Goal: Transaction & Acquisition: Subscribe to service/newsletter

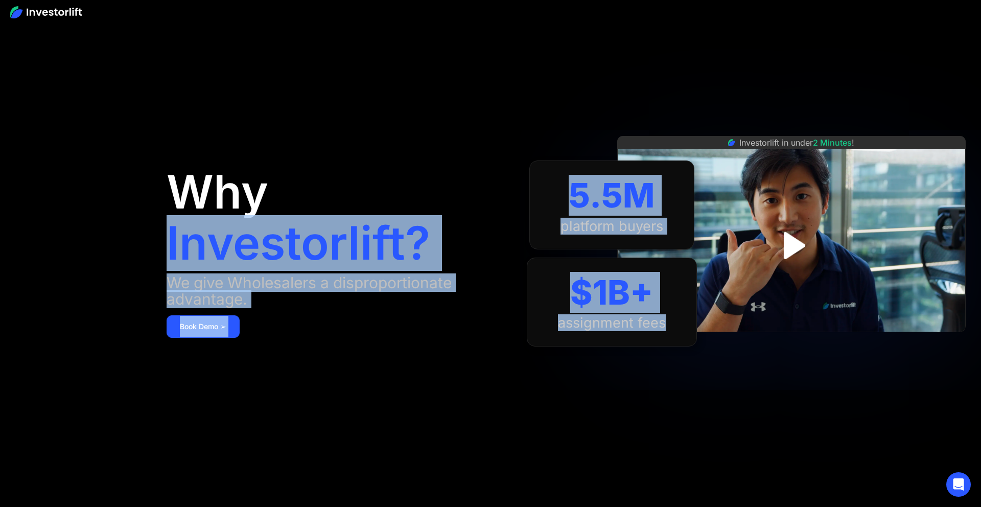
drag, startPoint x: 630, startPoint y: 336, endPoint x: 419, endPoint y: 210, distance: 245.6
click at [472, 208] on aside "Why Investorlift? We give Wholesalers a disproportionate advantage. Book Demo ➢…" at bounding box center [490, 253] width 981 height 507
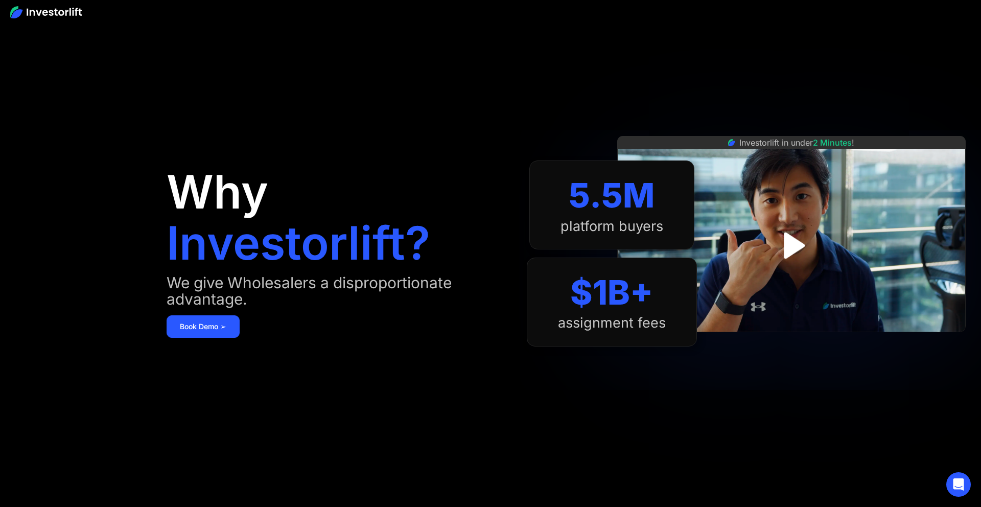
click at [381, 189] on div "Why Investorlift? We give Wholesalers a disproportionate advantage. Book Demo ➢" at bounding box center [347, 254] width 360 height 446
click at [211, 327] on link "Book Demo ➢" at bounding box center [203, 326] width 73 height 22
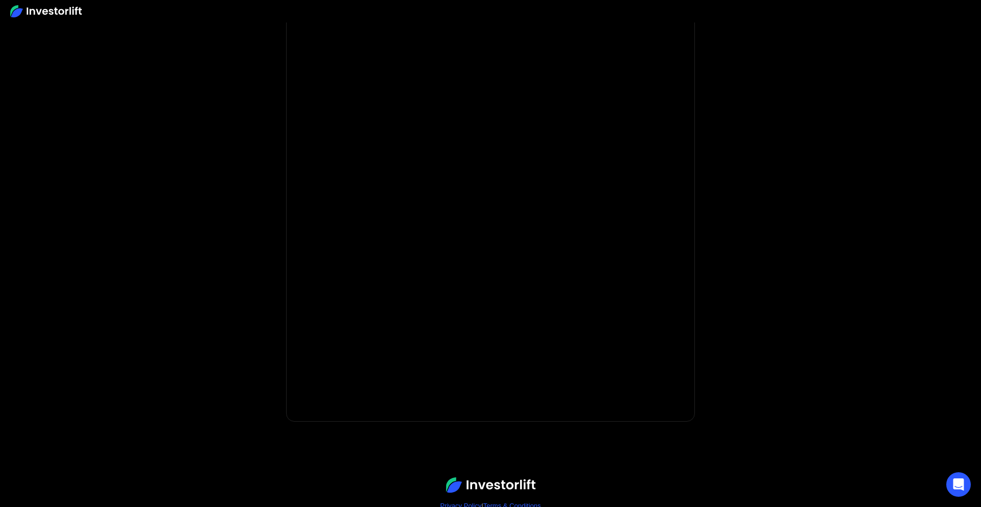
scroll to position [60, 0]
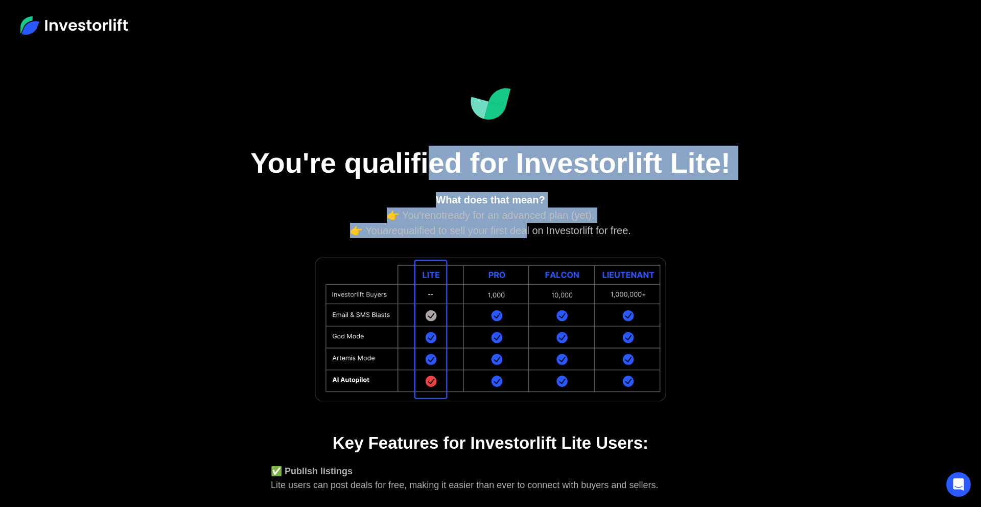
drag, startPoint x: 521, startPoint y: 235, endPoint x: 427, endPoint y: 167, distance: 115.8
click at [427, 167] on div "You're qualified for Investorlift Lite! What does that mean? 👉 You're not ready…" at bounding box center [491, 396] width 552 height 690
click at [427, 167] on h1 "You're qualified for Investorlift Lite!" at bounding box center [490, 163] width 511 height 34
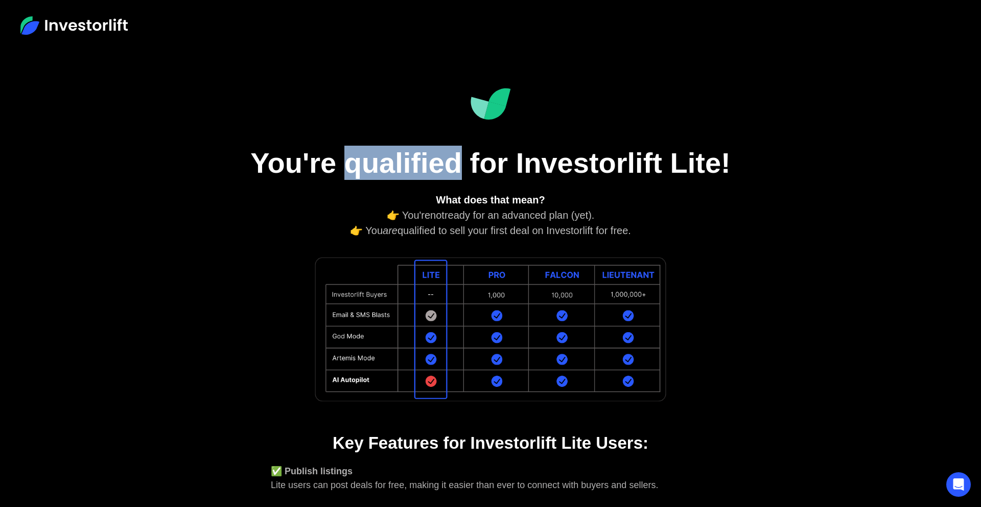
click at [427, 167] on h1 "You're qualified for Investorlift Lite!" at bounding box center [490, 163] width 511 height 34
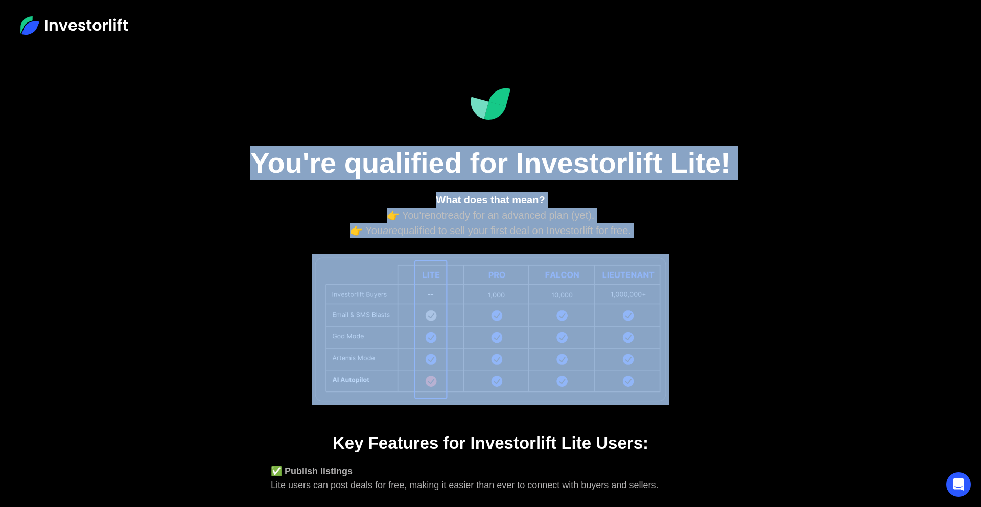
drag, startPoint x: 427, startPoint y: 167, endPoint x: 497, endPoint y: 227, distance: 92.4
click at [497, 227] on div "You're qualified for Investorlift Lite! What does that mean? 👉 You're not ready…" at bounding box center [491, 396] width 552 height 690
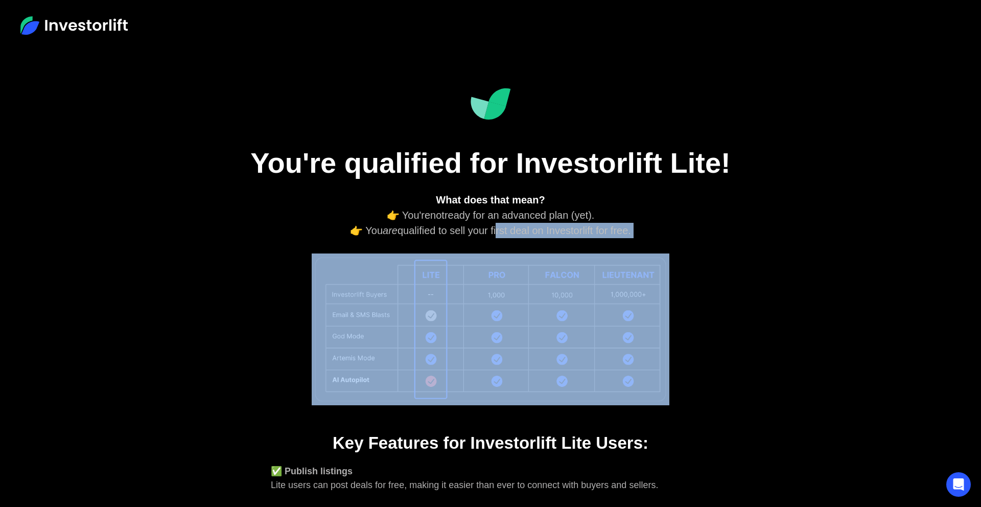
click at [497, 227] on div "What does that mean? 👉 You're not ready for an advanced plan (yet). 👉 You are q…" at bounding box center [491, 215] width 440 height 46
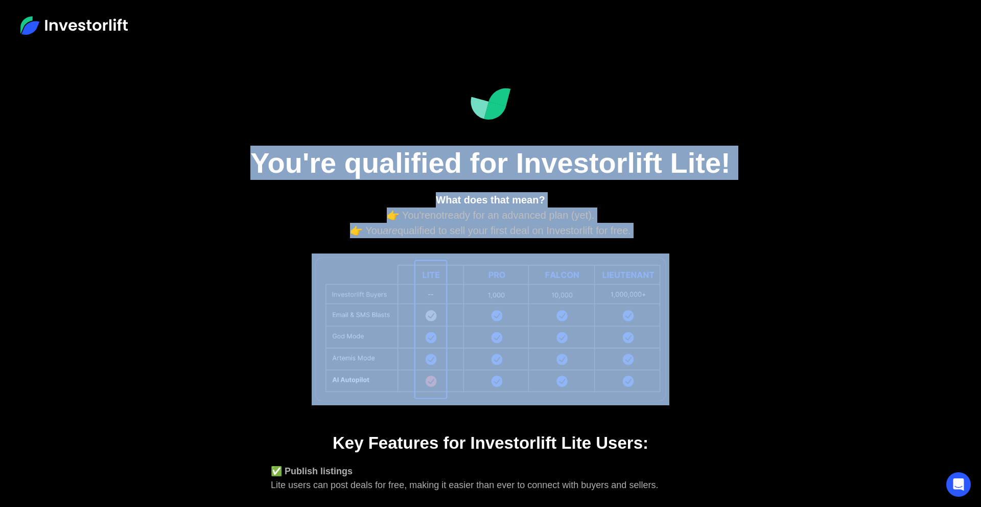
drag, startPoint x: 497, startPoint y: 227, endPoint x: 445, endPoint y: 151, distance: 92.3
click at [445, 151] on div "You're qualified for Investorlift Lite! What does that mean? 👉 You're not ready…" at bounding box center [491, 396] width 552 height 690
click at [445, 151] on h1 "You're qualified for Investorlift Lite!" at bounding box center [490, 163] width 511 height 34
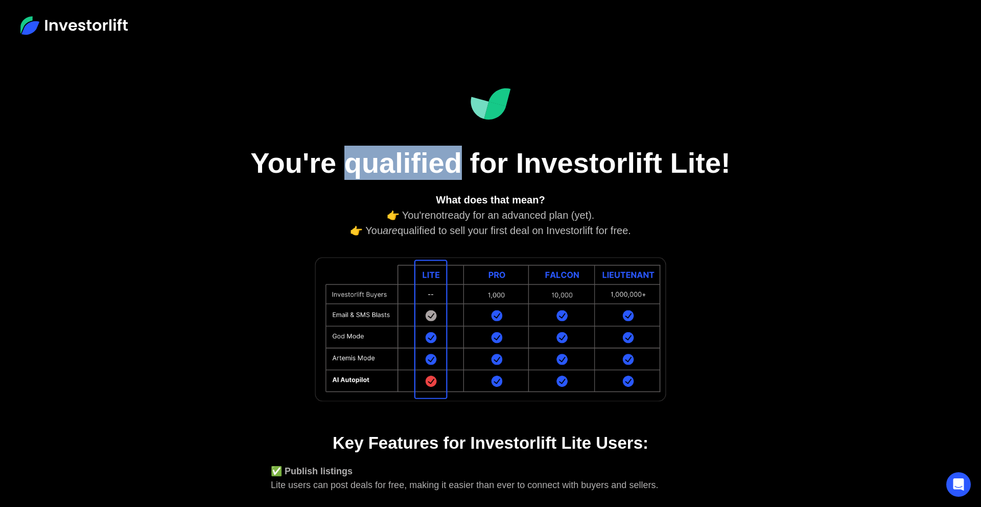
click at [445, 151] on h1 "You're qualified for Investorlift Lite!" at bounding box center [490, 163] width 511 height 34
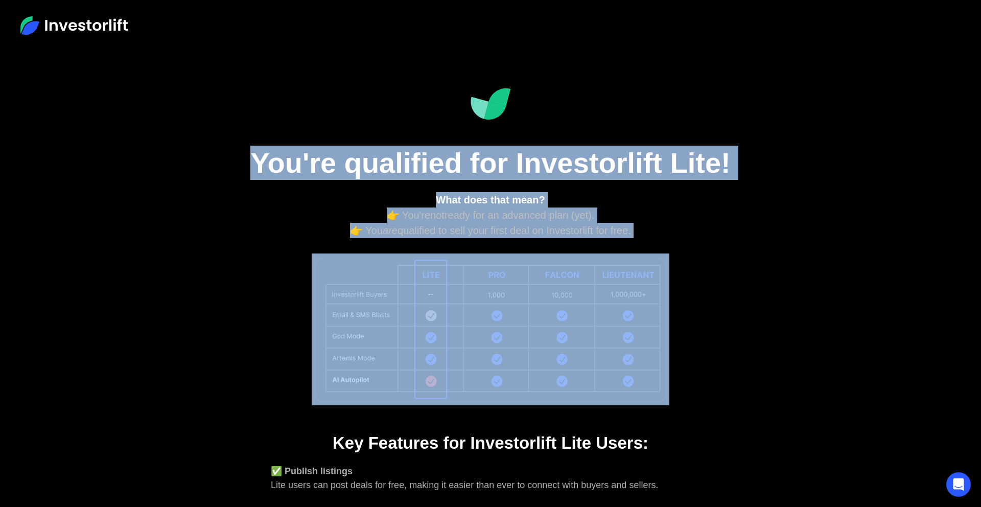
drag, startPoint x: 446, startPoint y: 153, endPoint x: 502, endPoint y: 226, distance: 91.9
click at [503, 226] on div "You're qualified for Investorlift Lite! What does that mean? 👉 You're not ready…" at bounding box center [491, 396] width 552 height 690
click at [501, 227] on div "What does that mean? 👉 You're not ready for an advanced plan (yet). 👉 You are q…" at bounding box center [491, 215] width 440 height 46
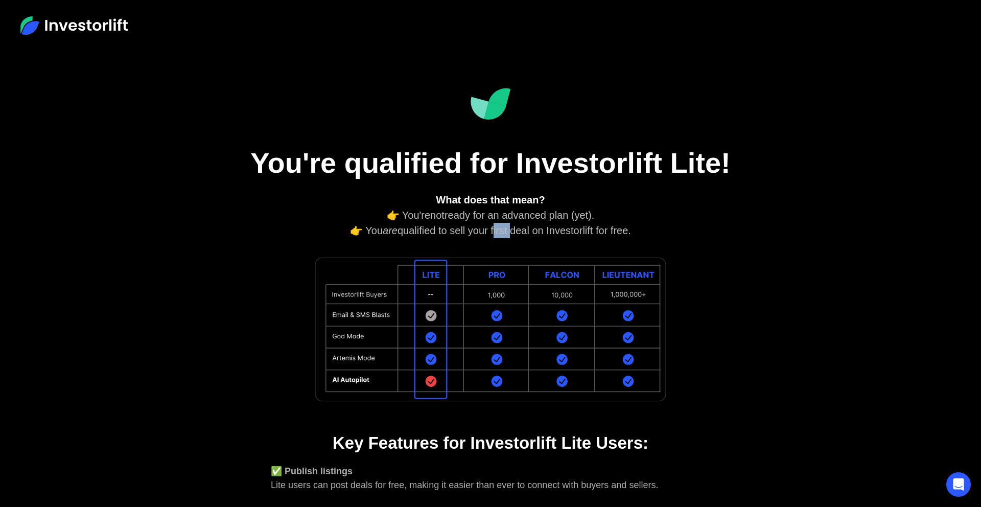
click at [501, 227] on div "What does that mean? 👉 You're not ready for an advanced plan (yet). 👉 You are q…" at bounding box center [491, 215] width 440 height 46
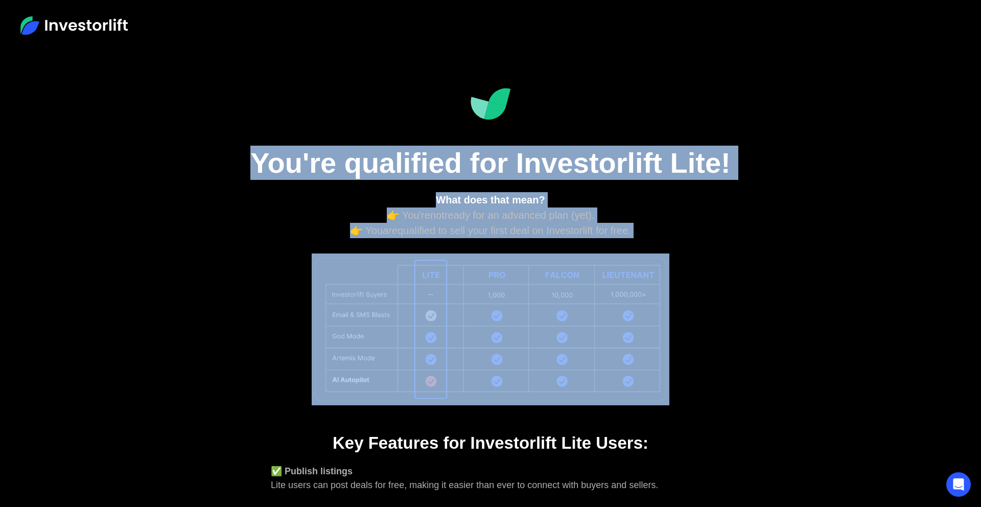
drag, startPoint x: 501, startPoint y: 227, endPoint x: 471, endPoint y: 158, distance: 75.1
click at [471, 158] on div "You're qualified for Investorlift Lite! What does that mean? 👉 You're not ready…" at bounding box center [491, 396] width 552 height 690
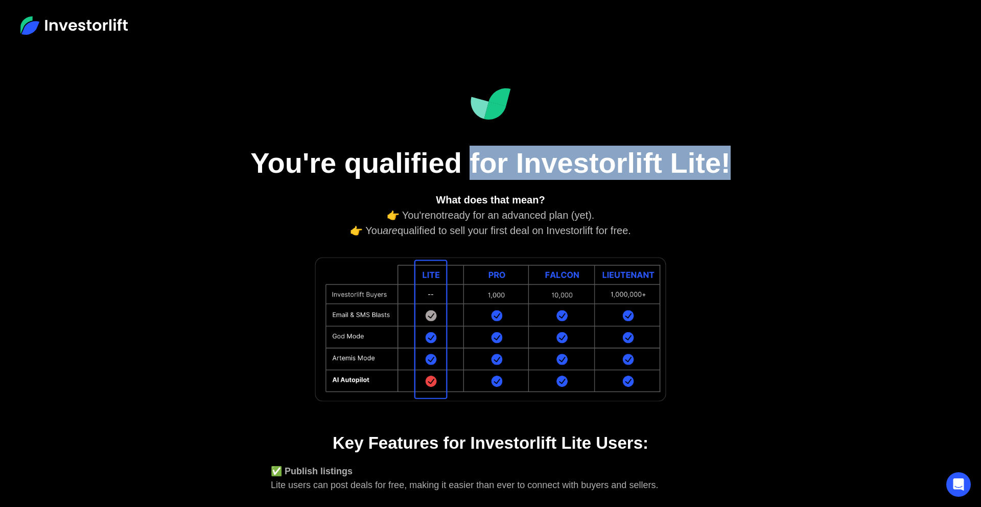
click at [471, 158] on h1 "You're qualified for Investorlift Lite!" at bounding box center [490, 163] width 511 height 34
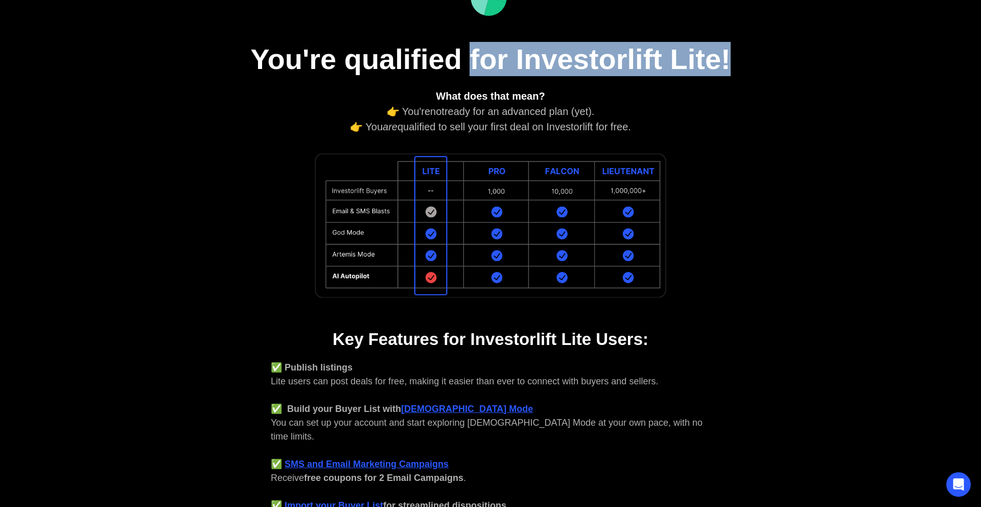
scroll to position [185, 0]
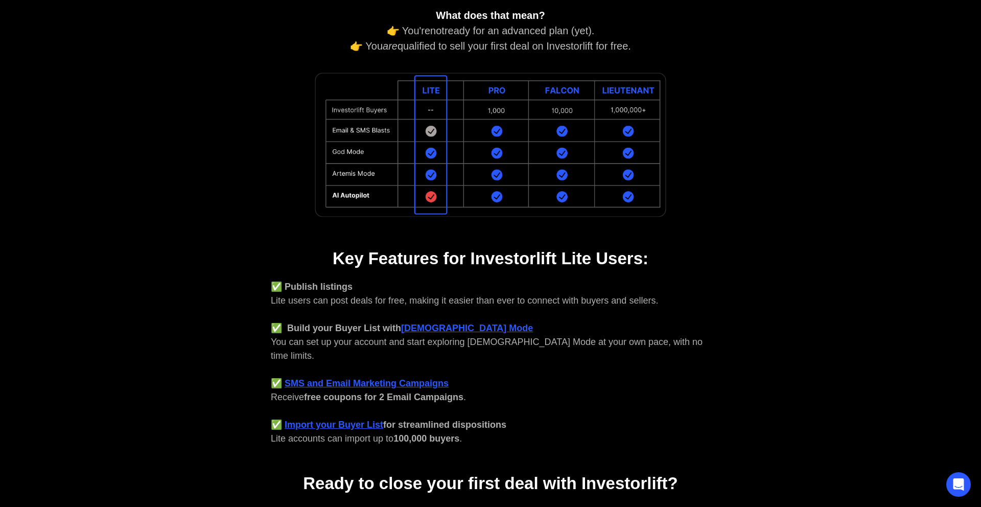
click at [507, 257] on strong "Key Features for Investorlift Lite Users:" at bounding box center [491, 258] width 316 height 19
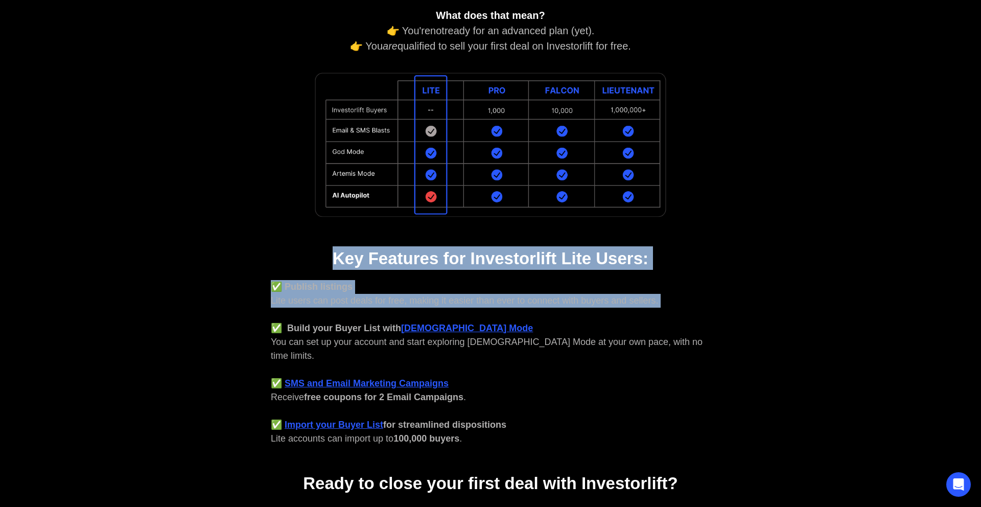
drag, startPoint x: 508, startPoint y: 257, endPoint x: 509, endPoint y: 296, distance: 39.9
click at [509, 296] on div "You're qualified for Investorlift Lite! What does that mean? 👉 You're not ready…" at bounding box center [491, 212] width 552 height 690
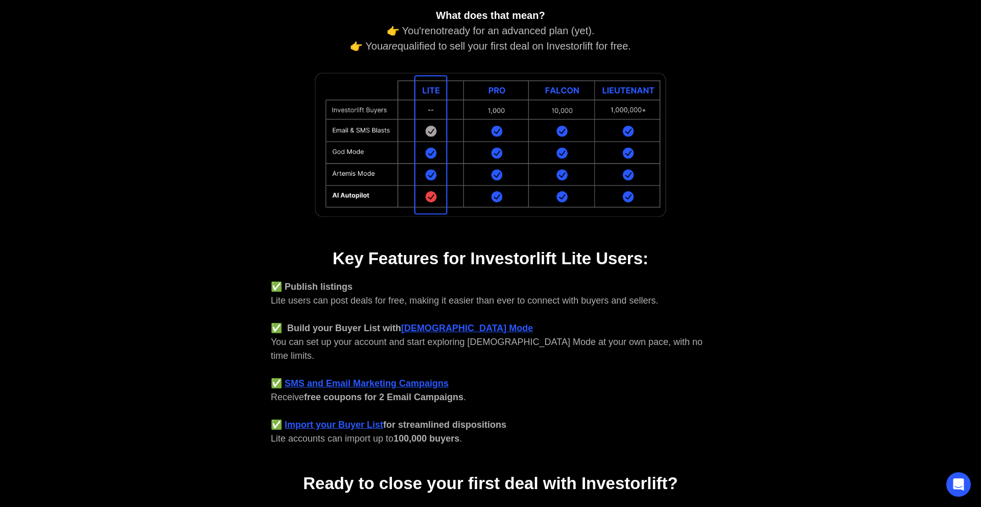
click at [516, 338] on div "✅ Publish listings Lite users can post deals for free, making it easier than ev…" at bounding box center [491, 363] width 440 height 166
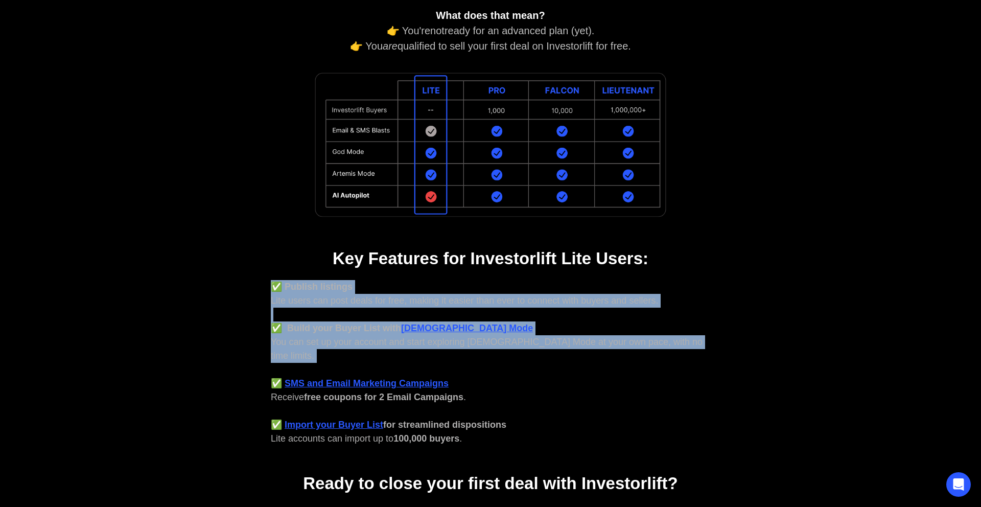
drag, startPoint x: 516, startPoint y: 338, endPoint x: 495, endPoint y: 293, distance: 49.4
click at [493, 293] on div "✅ Publish listings Lite users can post deals for free, making it easier than ev…" at bounding box center [491, 363] width 440 height 166
click at [506, 295] on div "✅ Publish listings Lite users can post deals for free, making it easier than ev…" at bounding box center [491, 363] width 440 height 166
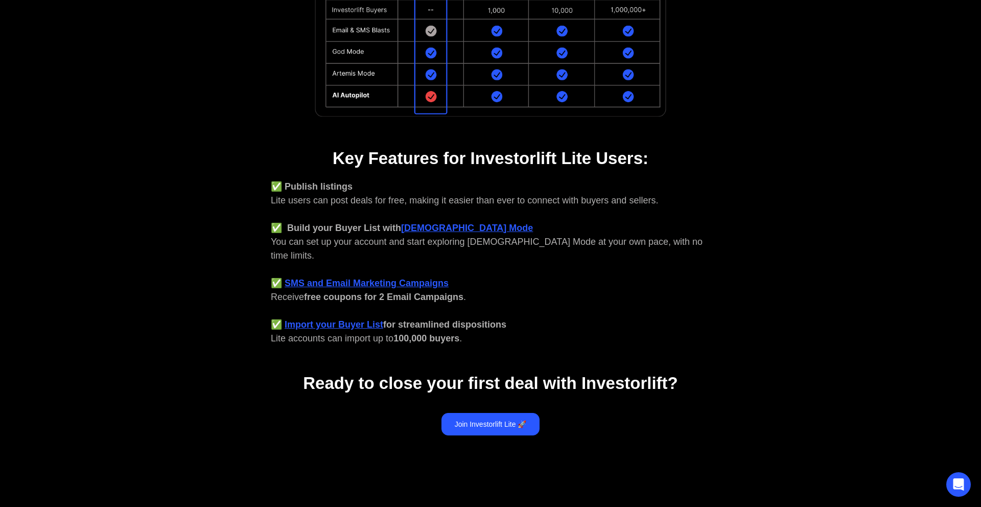
scroll to position [337, 0]
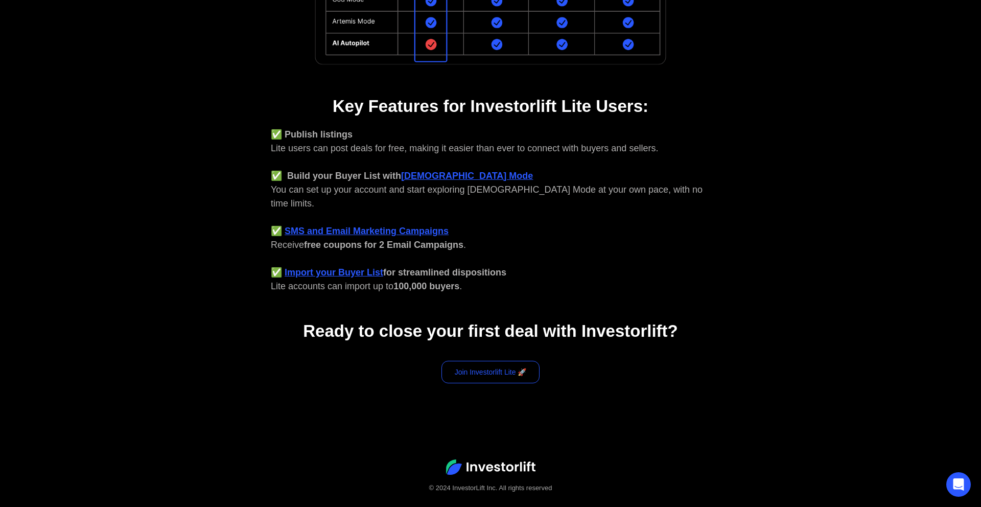
click at [487, 361] on link "Join Investorlift Lite 🚀" at bounding box center [491, 372] width 99 height 22
click at [196, 237] on aside "You're qualified for Investorlift Lite! What does that mean? 👉 You're not ready…" at bounding box center [490, 59] width 981 height 690
